Goal: Task Accomplishment & Management: Manage account settings

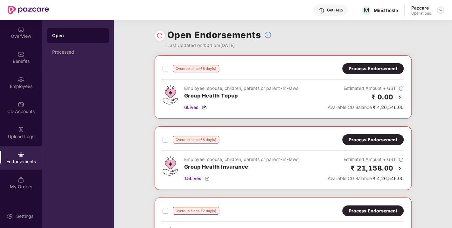
click at [438, 6] on div at bounding box center [440, 10] width 8 height 8
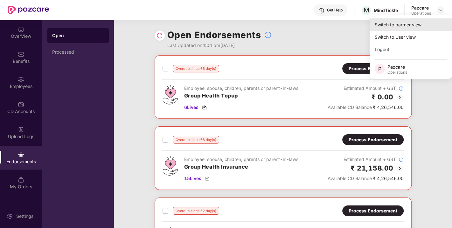
click at [409, 30] on div "Switch to partner view" at bounding box center [410, 24] width 83 height 12
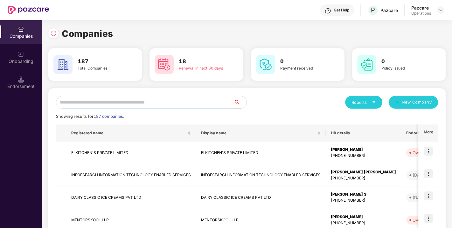
drag, startPoint x: 197, startPoint y: 93, endPoint x: 176, endPoint y: 104, distance: 23.9
click at [176, 104] on input "text" at bounding box center [145, 102] width 178 height 13
click at [145, 97] on input "text" at bounding box center [145, 102] width 178 height 13
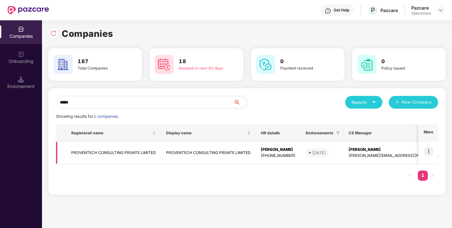
type input "*****"
click at [427, 152] on img at bounding box center [428, 151] width 9 height 9
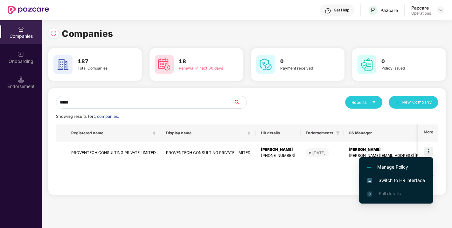
click at [394, 182] on span "Switch to HR interface" at bounding box center [396, 180] width 58 height 7
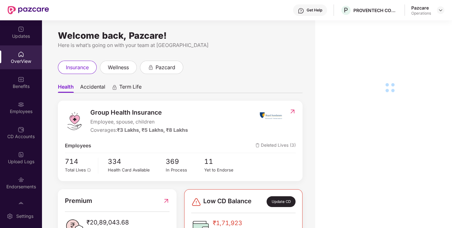
click at [21, 186] on div "Endorsements" at bounding box center [21, 187] width 42 height 6
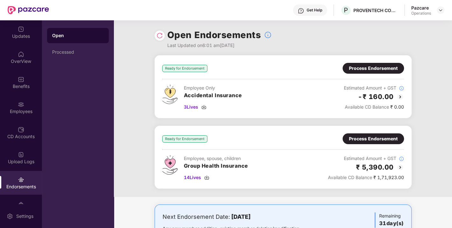
click at [369, 140] on div "Process Endorsement" at bounding box center [373, 138] width 49 height 7
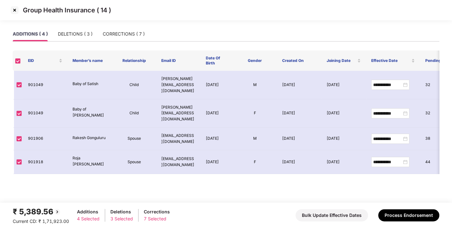
click at [19, 15] on img at bounding box center [15, 10] width 10 height 10
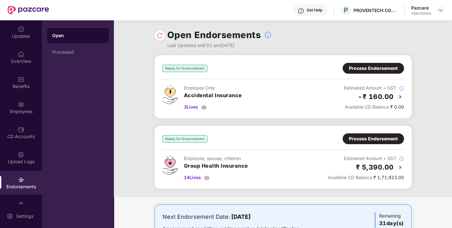
click at [366, 136] on div "Process Endorsement" at bounding box center [373, 138] width 49 height 7
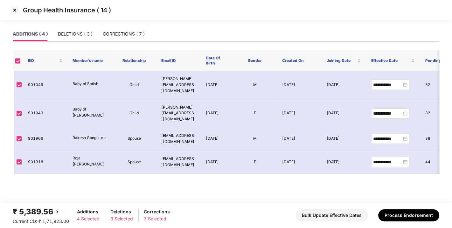
click at [15, 7] on img at bounding box center [15, 10] width 10 height 10
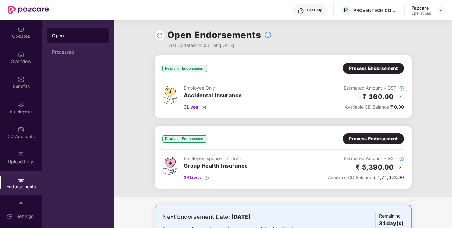
click at [161, 37] on img at bounding box center [159, 35] width 6 height 6
click at [210, 176] on div "14 Lives" at bounding box center [216, 177] width 64 height 7
click at [20, 109] on div "Employees" at bounding box center [21, 111] width 42 height 6
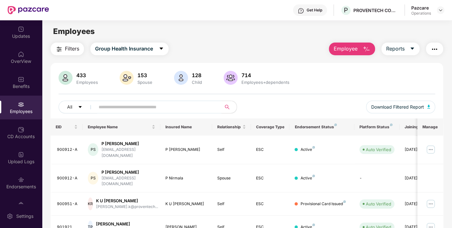
click at [118, 110] on input "text" at bounding box center [156, 107] width 114 height 10
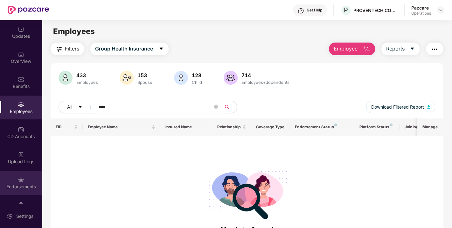
type input "****"
click at [17, 184] on div "Endorsements" at bounding box center [21, 187] width 42 height 6
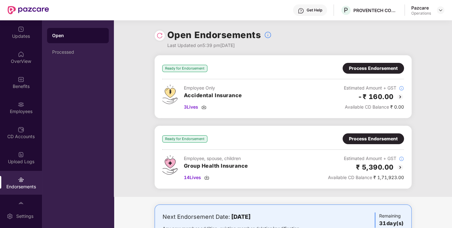
click at [20, 182] on img at bounding box center [21, 180] width 6 height 6
click at [28, 101] on div "Employees" at bounding box center [21, 108] width 42 height 24
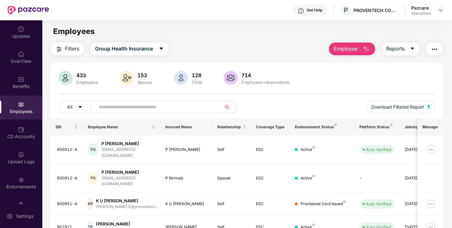
click at [112, 113] on span at bounding box center [156, 107] width 130 height 13
click at [119, 108] on input "text" at bounding box center [156, 107] width 114 height 10
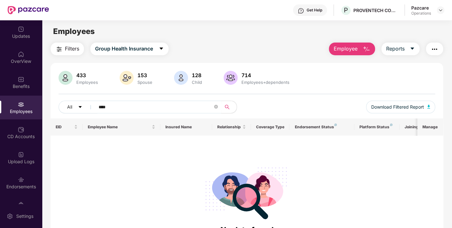
drag, startPoint x: 132, startPoint y: 102, endPoint x: 51, endPoint y: 110, distance: 81.5
click at [51, 110] on div "433 Employees 153 Spouse 128 Child 714 Employees+dependents All **** Download F…" at bounding box center [247, 95] width 392 height 48
drag, startPoint x: 117, startPoint y: 107, endPoint x: 59, endPoint y: 107, distance: 58.2
click at [59, 107] on div "All ****" at bounding box center [152, 107] width 188 height 13
paste input "**"
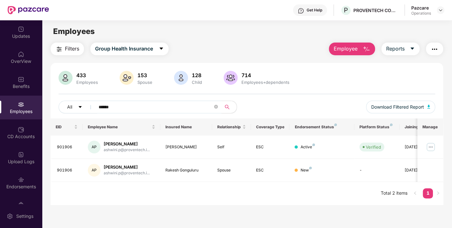
drag, startPoint x: 122, startPoint y: 107, endPoint x: 55, endPoint y: 96, distance: 68.0
click at [55, 96] on div "433 Employees 153 Spouse 128 Child 714 Employees+dependents All ****** Download…" at bounding box center [247, 95] width 392 height 48
paste input "text"
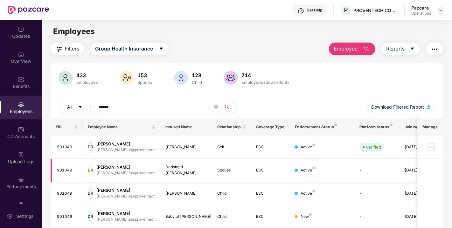
type input "******"
click at [62, 148] on div "901049" at bounding box center [67, 147] width 21 height 6
copy div "901049"
click at [69, 44] on button "Filters" at bounding box center [67, 49] width 33 height 13
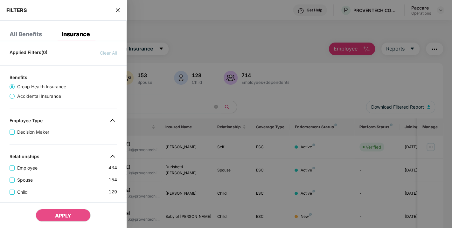
scroll to position [185, 0]
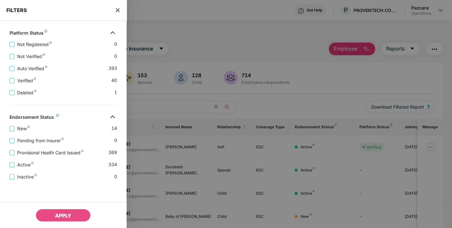
click at [116, 10] on icon "close" at bounding box center [117, 10] width 5 height 5
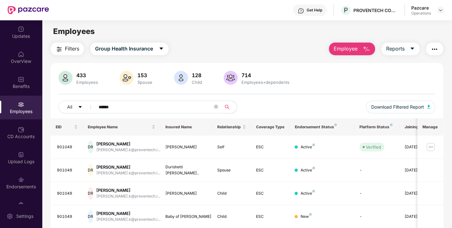
click at [66, 45] on span "Filters" at bounding box center [72, 49] width 14 height 8
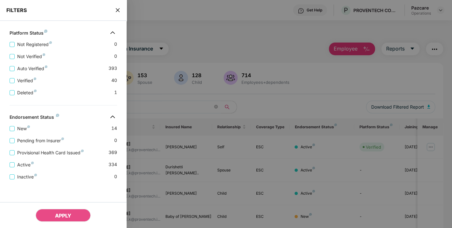
click at [120, 7] on div "FILTERS" at bounding box center [63, 10] width 127 height 21
click at [120, 7] on span "close" at bounding box center [117, 10] width 5 height 6
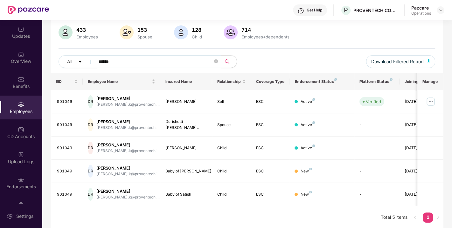
scroll to position [0, 0]
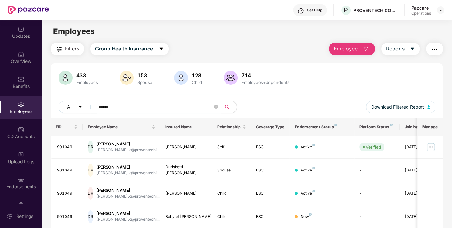
click at [68, 66] on div "433 Employees 153 Spouse 128 Child 714 Employees+dependents All ****** Download…" at bounding box center [247, 169] width 392 height 212
click at [19, 177] on img at bounding box center [21, 180] width 6 height 6
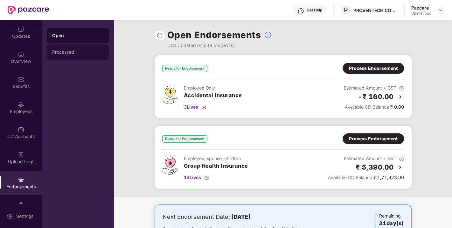
click at [68, 53] on div "Processed" at bounding box center [77, 52] width 51 height 5
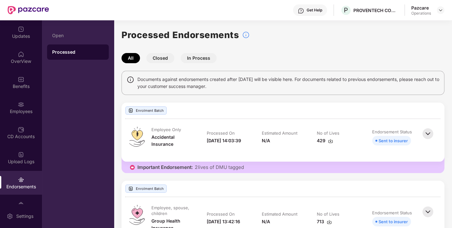
click at [289, 159] on div "Employee Only Accidental Insurance Processed On 15-Sep-2025 14:03:39 Estimated …" at bounding box center [282, 140] width 323 height 43
click at [19, 180] on img at bounding box center [21, 180] width 6 height 6
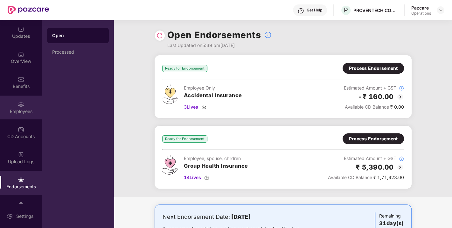
click at [18, 109] on div "Employees" at bounding box center [21, 111] width 42 height 6
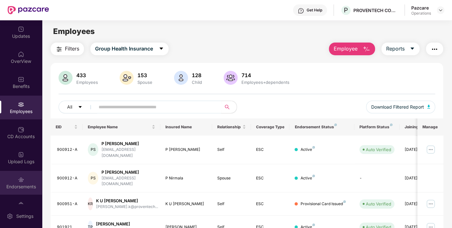
click at [24, 184] on div "Endorsements" at bounding box center [21, 187] width 42 height 6
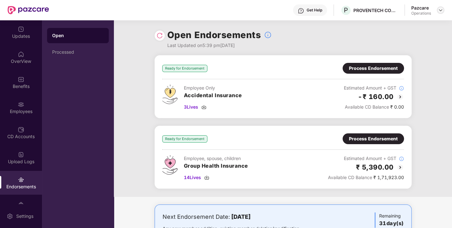
click at [439, 13] on div at bounding box center [440, 10] width 8 height 8
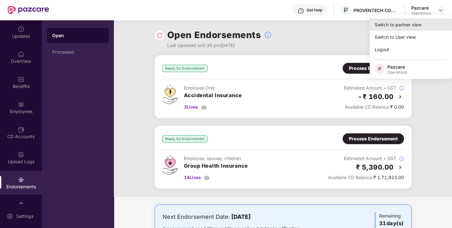
click at [396, 23] on div "Switch to partner view" at bounding box center [410, 24] width 83 height 12
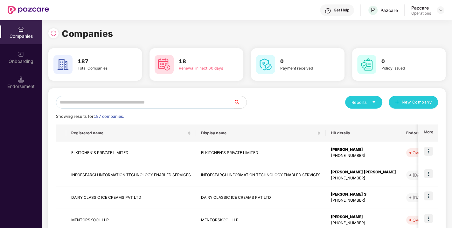
click at [141, 100] on input "text" at bounding box center [145, 102] width 178 height 13
click at [256, 96] on div "Reports New Company" at bounding box center [342, 102] width 191 height 13
click at [129, 102] on input "text" at bounding box center [145, 102] width 178 height 13
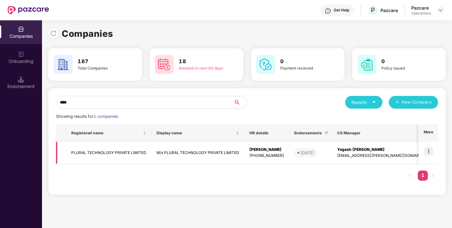
type input "****"
click at [426, 148] on img at bounding box center [428, 151] width 9 height 9
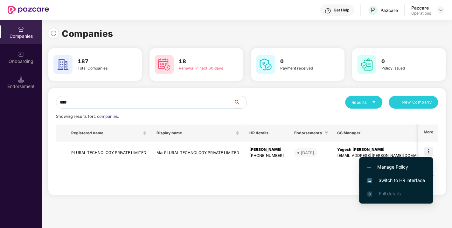
click at [398, 177] on span "Switch to HR interface" at bounding box center [396, 180] width 58 height 7
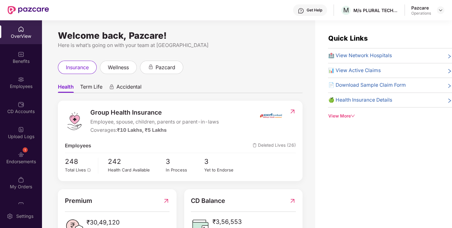
click at [23, 161] on div "Endorsements" at bounding box center [21, 162] width 42 height 6
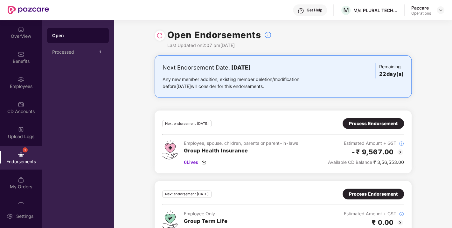
click at [160, 35] on img at bounding box center [159, 35] width 6 height 6
click at [343, 130] on div "Next endorsement in 22 day(s) Process Endorsement Employee, spouse, children, p…" at bounding box center [283, 142] width 242 height 48
click at [364, 125] on div "Process Endorsement" at bounding box center [373, 123] width 49 height 7
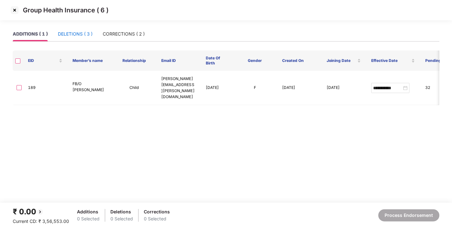
click at [85, 35] on div "DELETIONS ( 3 )" at bounding box center [75, 34] width 35 height 7
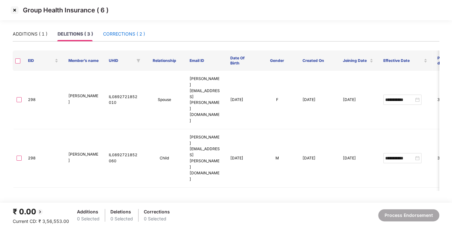
click at [123, 35] on div "CORRECTIONS ( 2 )" at bounding box center [124, 34] width 42 height 7
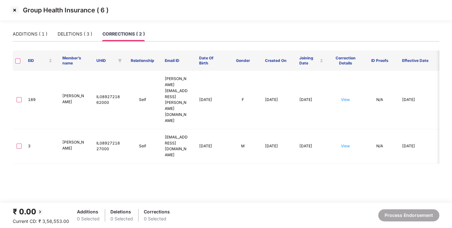
click at [18, 11] on img at bounding box center [15, 10] width 10 height 10
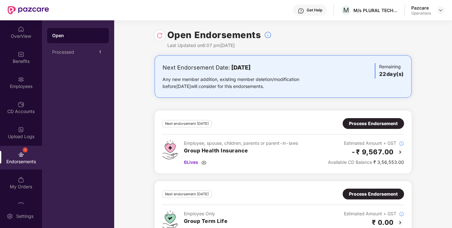
scroll to position [23, 0]
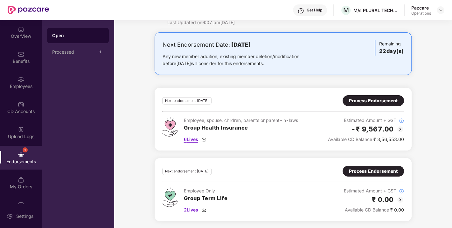
click at [205, 139] on img at bounding box center [203, 139] width 5 height 5
click at [203, 137] on img at bounding box center [203, 139] width 5 height 5
click at [204, 139] on img at bounding box center [203, 139] width 5 height 5
click at [364, 97] on div "Process Endorsement" at bounding box center [373, 100] width 49 height 7
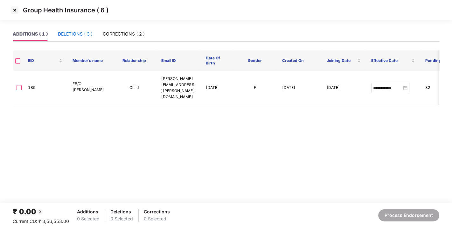
click at [76, 35] on div "DELETIONS ( 3 )" at bounding box center [75, 34] width 35 height 7
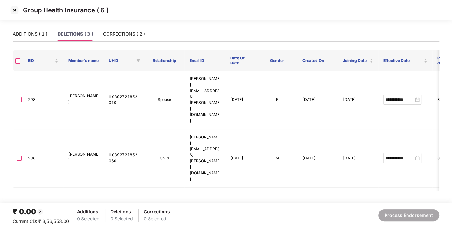
click at [16, 9] on img at bounding box center [15, 10] width 10 height 10
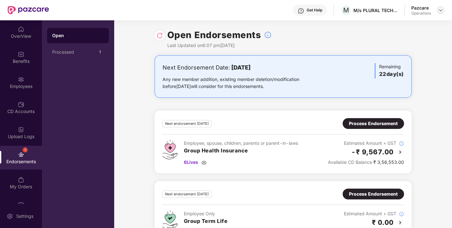
click at [438, 9] on img at bounding box center [440, 10] width 5 height 5
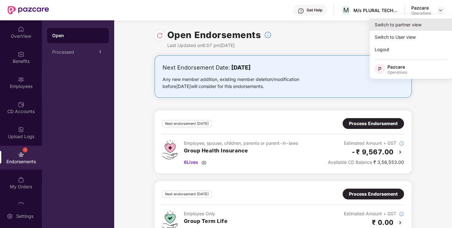
click at [406, 24] on div "Switch to partner view" at bounding box center [410, 24] width 83 height 12
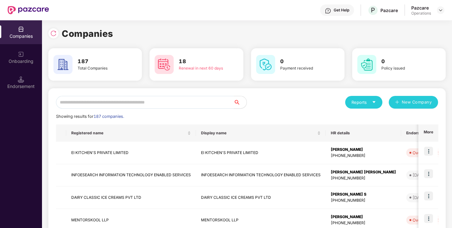
click at [171, 103] on input "text" at bounding box center [145, 102] width 178 height 13
click at [128, 105] on input "text" at bounding box center [145, 102] width 178 height 13
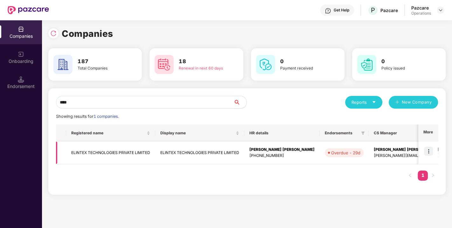
type input "****"
click at [428, 150] on img at bounding box center [428, 151] width 9 height 9
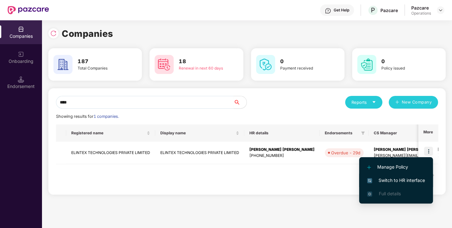
click at [391, 181] on span "Switch to HR interface" at bounding box center [396, 180] width 58 height 7
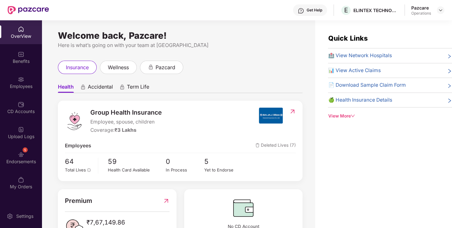
click at [17, 163] on div "Endorsements" at bounding box center [21, 162] width 42 height 6
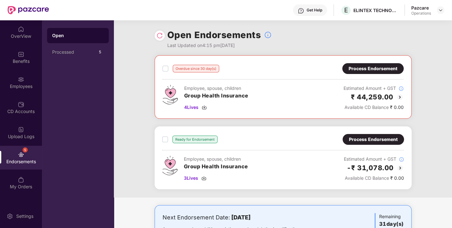
click at [160, 37] on img at bounding box center [159, 35] width 6 height 6
click at [18, 62] on div "Benefits" at bounding box center [21, 61] width 42 height 6
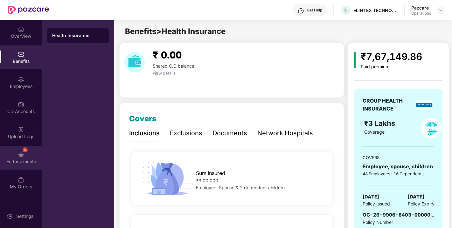
click at [18, 158] on div "5 Endorsements" at bounding box center [21, 158] width 42 height 24
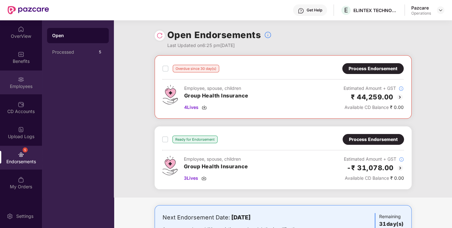
click at [20, 80] on img at bounding box center [21, 79] width 6 height 6
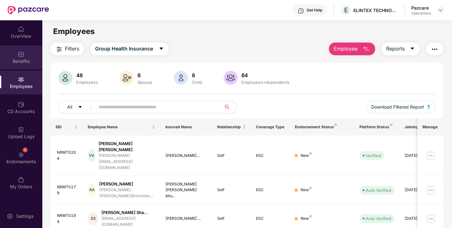
click at [23, 57] on img at bounding box center [21, 54] width 6 height 6
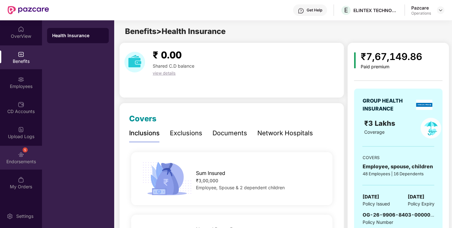
click at [27, 156] on div "5 Endorsements" at bounding box center [21, 158] width 42 height 24
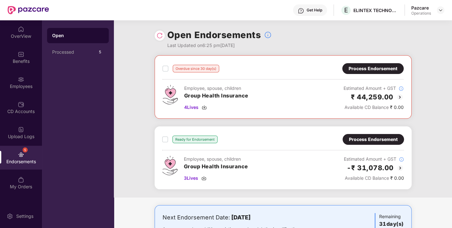
click at [367, 72] on div "Process Endorsement" at bounding box center [372, 68] width 61 height 11
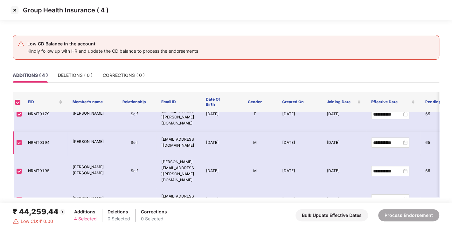
scroll to position [0, 0]
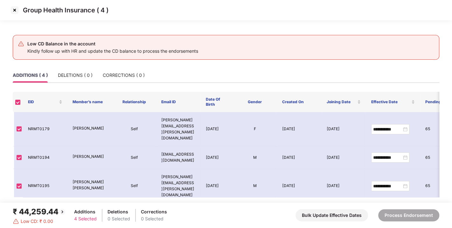
click at [13, 11] on img at bounding box center [15, 10] width 10 height 10
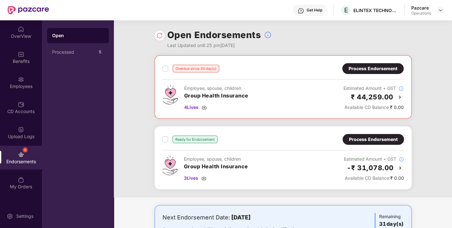
click at [360, 136] on div "Process Endorsement" at bounding box center [373, 139] width 49 height 7
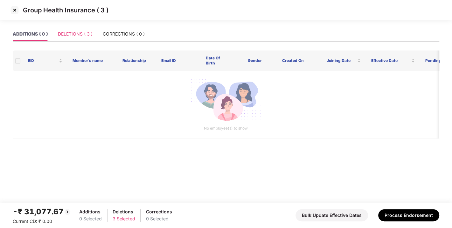
click at [63, 27] on div "DELETIONS ( 3 )" at bounding box center [75, 34] width 35 height 15
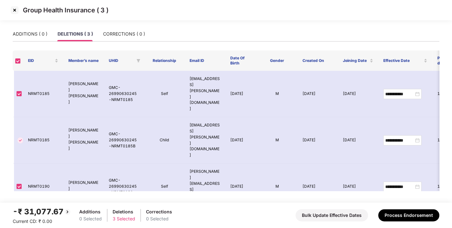
click at [14, 10] on img at bounding box center [15, 10] width 10 height 10
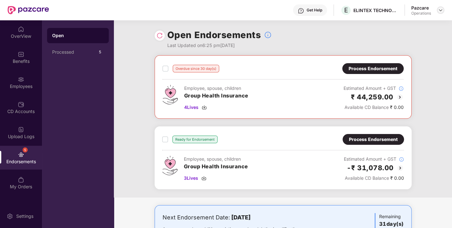
click at [442, 11] on img at bounding box center [440, 10] width 5 height 5
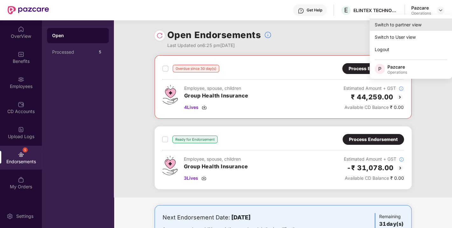
click at [411, 23] on div "Switch to partner view" at bounding box center [410, 24] width 83 height 12
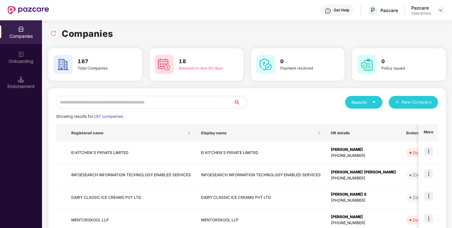
click at [177, 101] on input "text" at bounding box center [145, 102] width 178 height 13
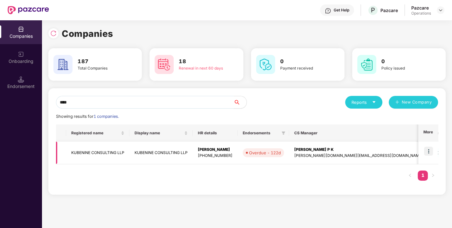
type input "****"
click at [93, 151] on td "KUBENINE CONSULTING LLP" at bounding box center [97, 153] width 63 height 23
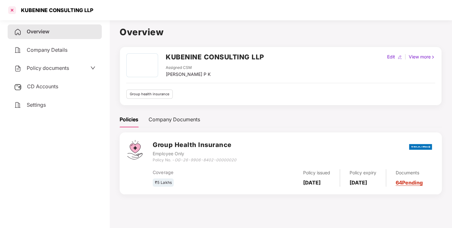
click at [13, 7] on div at bounding box center [12, 10] width 10 height 10
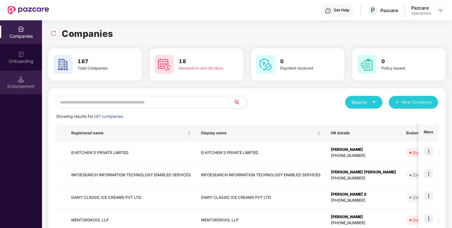
click at [14, 86] on div "Endorsement" at bounding box center [21, 86] width 42 height 6
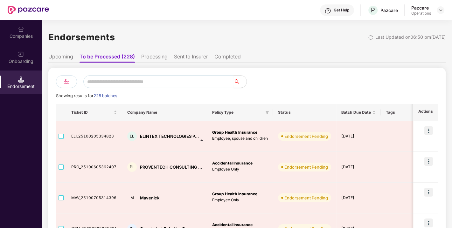
click at [22, 30] on img at bounding box center [21, 29] width 6 height 6
